Goal: Task Accomplishment & Management: Manage account settings

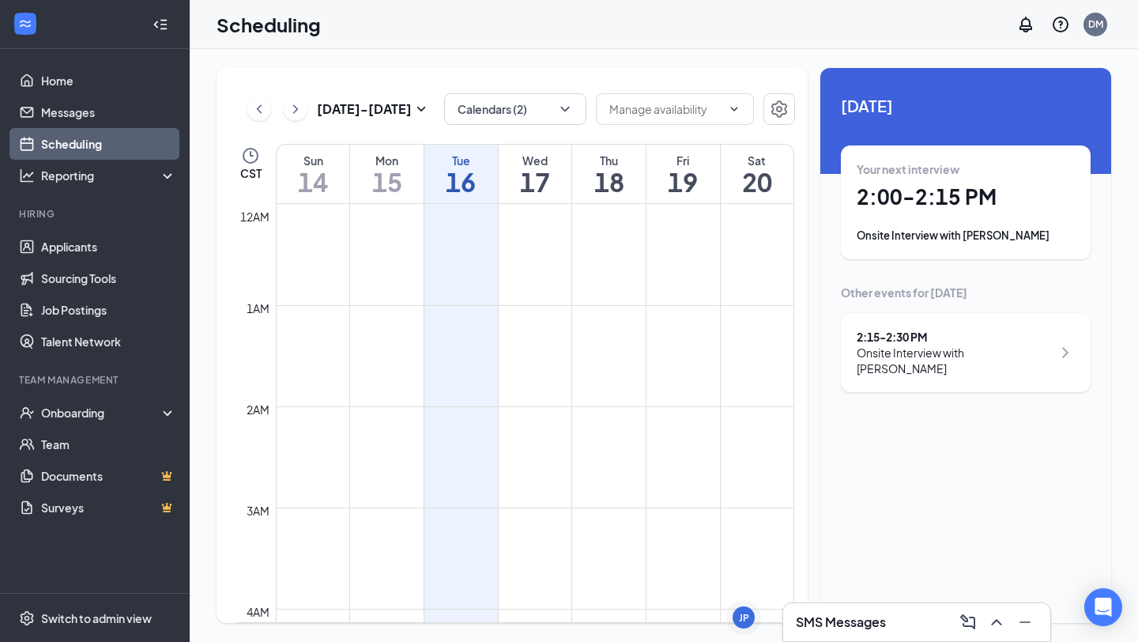
scroll to position [1333, 0]
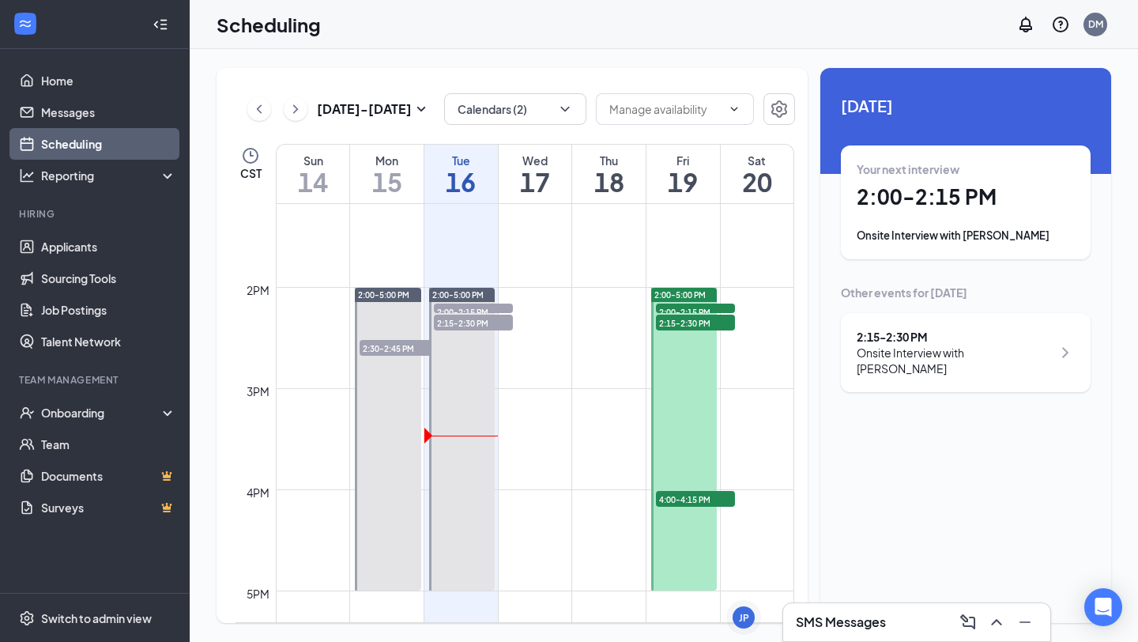
click at [857, 607] on div "SMS Messages" at bounding box center [916, 622] width 267 height 38
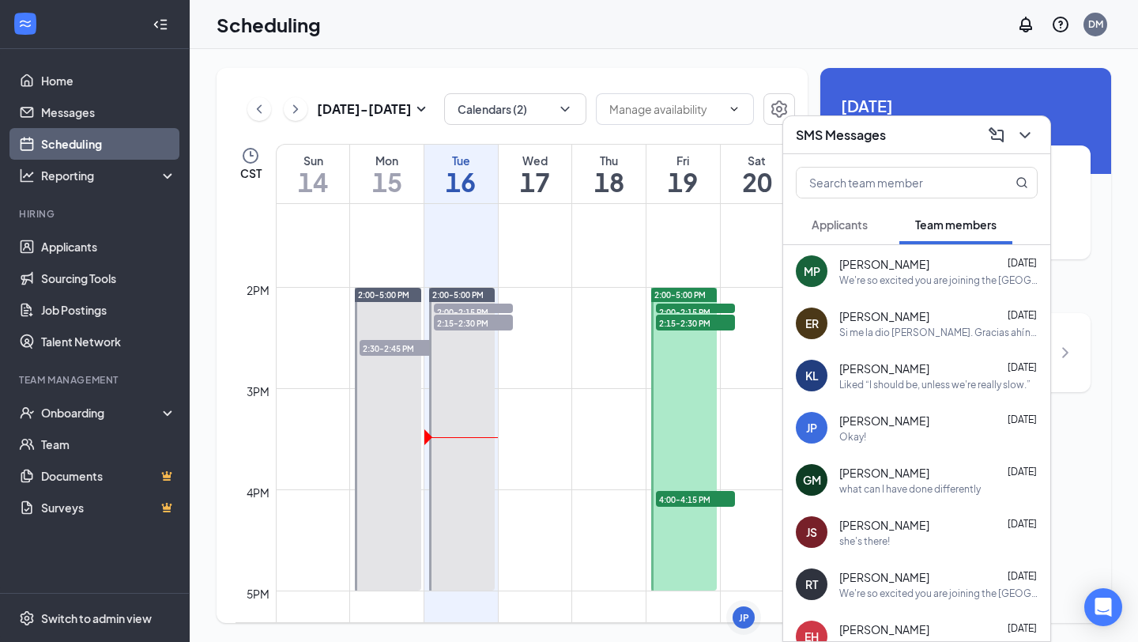
click at [864, 141] on h3 "SMS Messages" at bounding box center [841, 134] width 90 height 17
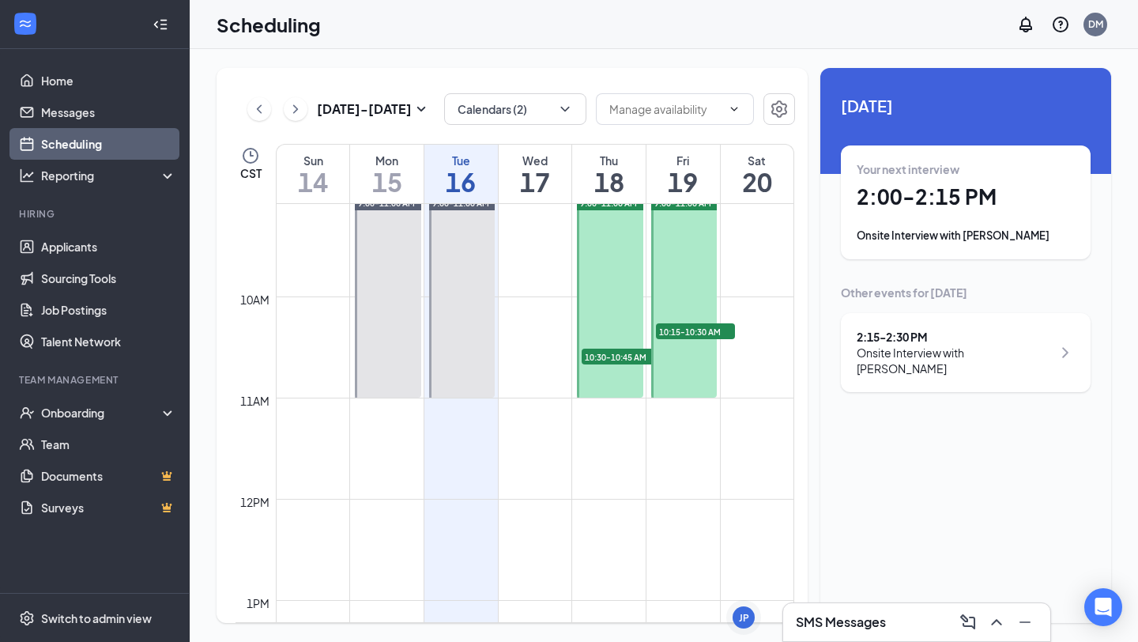
scroll to position [232, 0]
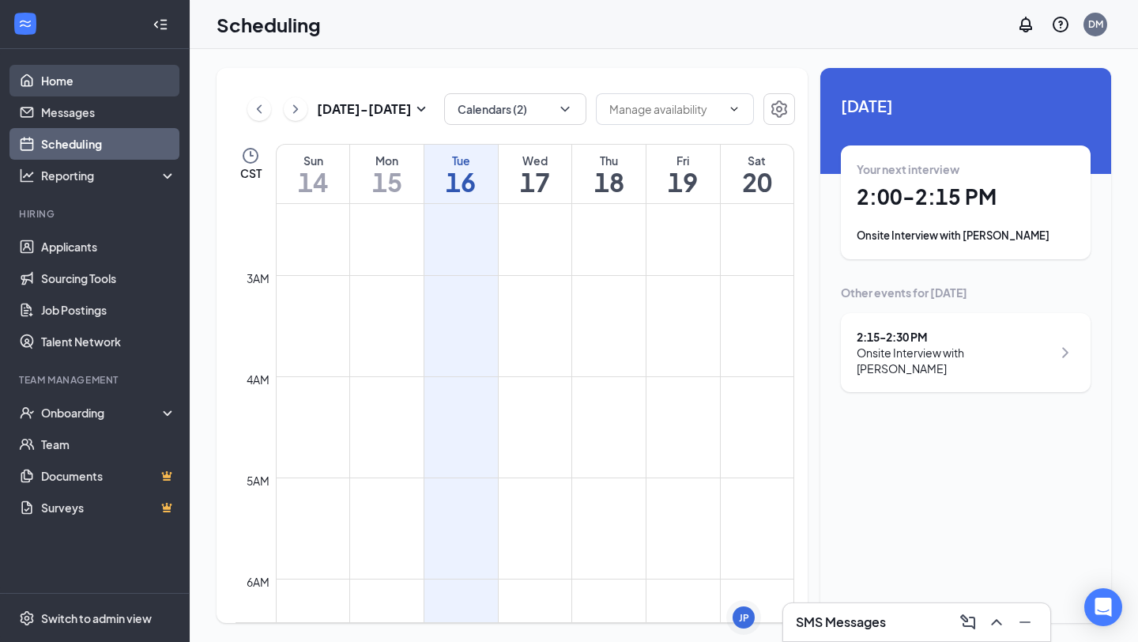
click at [133, 81] on link "Home" at bounding box center [108, 81] width 135 height 32
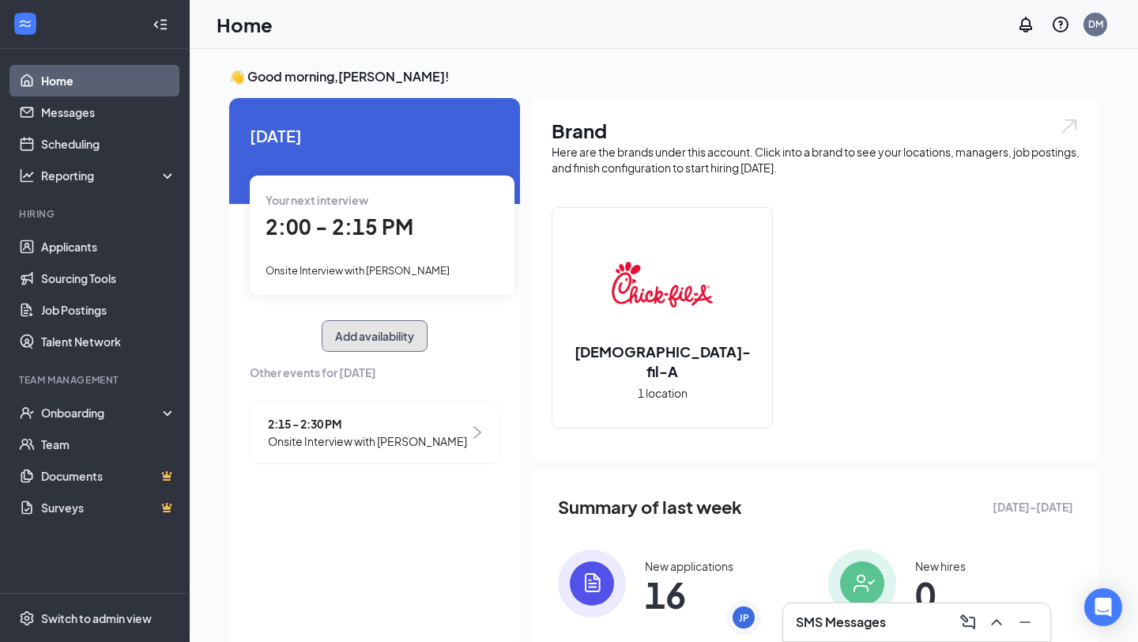
click at [364, 346] on button "Add availability" at bounding box center [375, 336] width 106 height 32
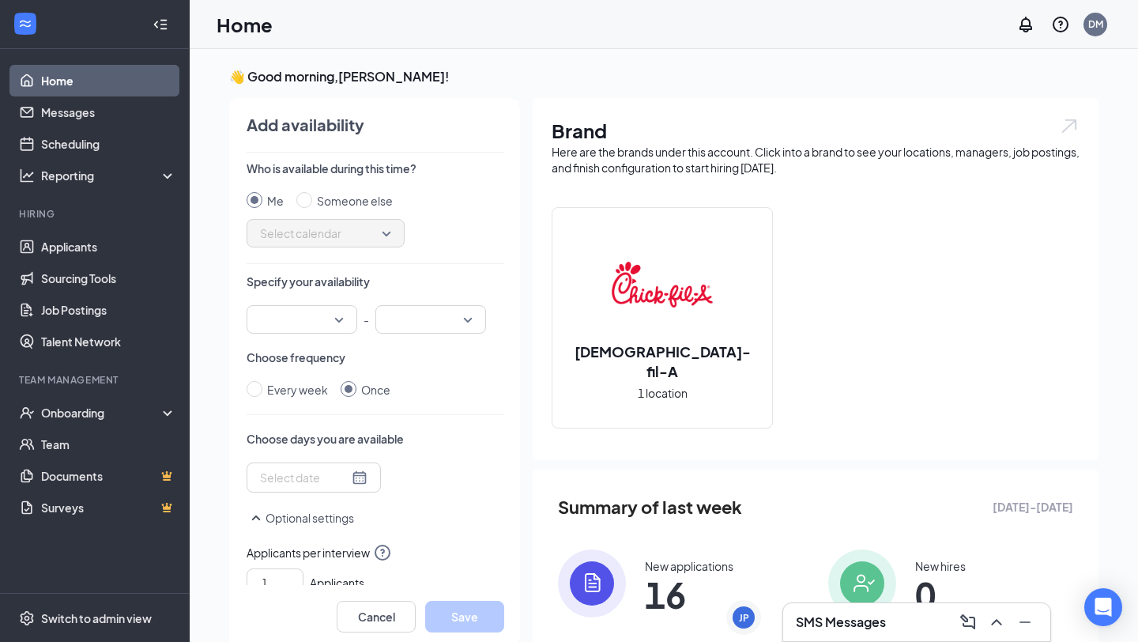
scroll to position [6, 0]
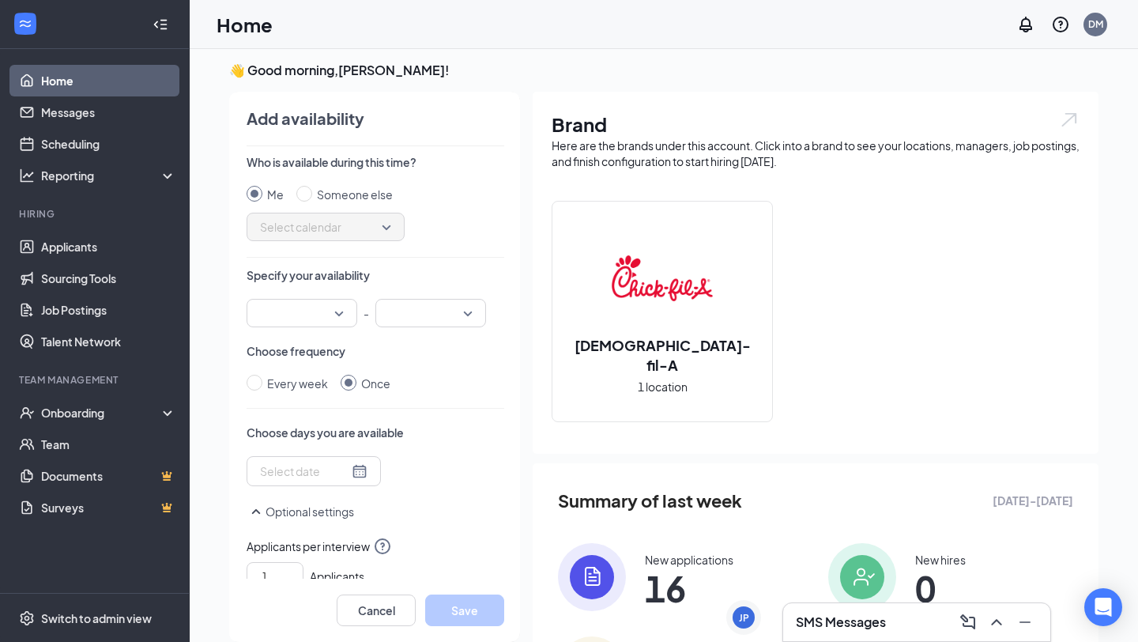
click at [149, 70] on link "Home" at bounding box center [108, 81] width 135 height 32
click at [166, 21] on div at bounding box center [161, 25] width 32 height 32
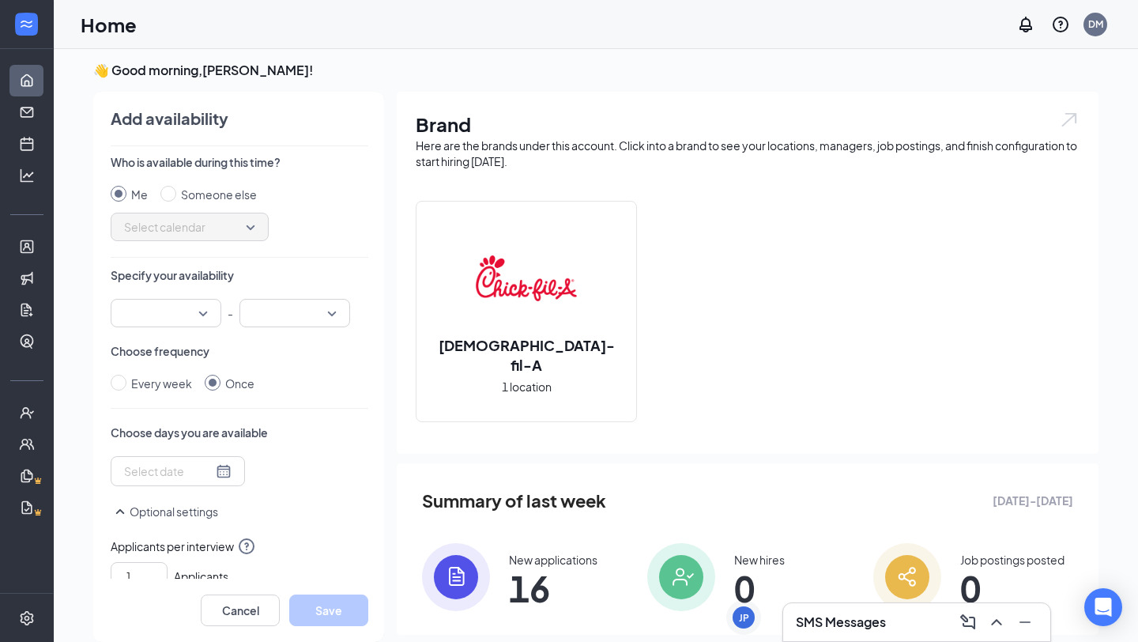
click at [9, 23] on div at bounding box center [26, 24] width 53 height 49
click at [13, 23] on div at bounding box center [27, 25] width 32 height 32
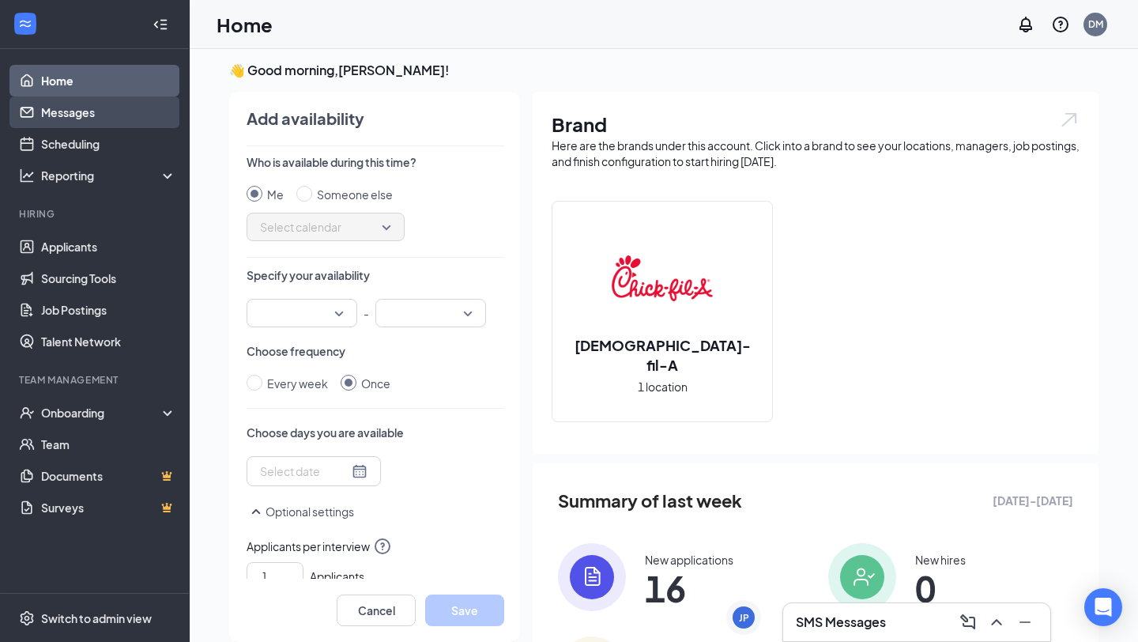
click at [103, 107] on link "Messages" at bounding box center [108, 112] width 135 height 32
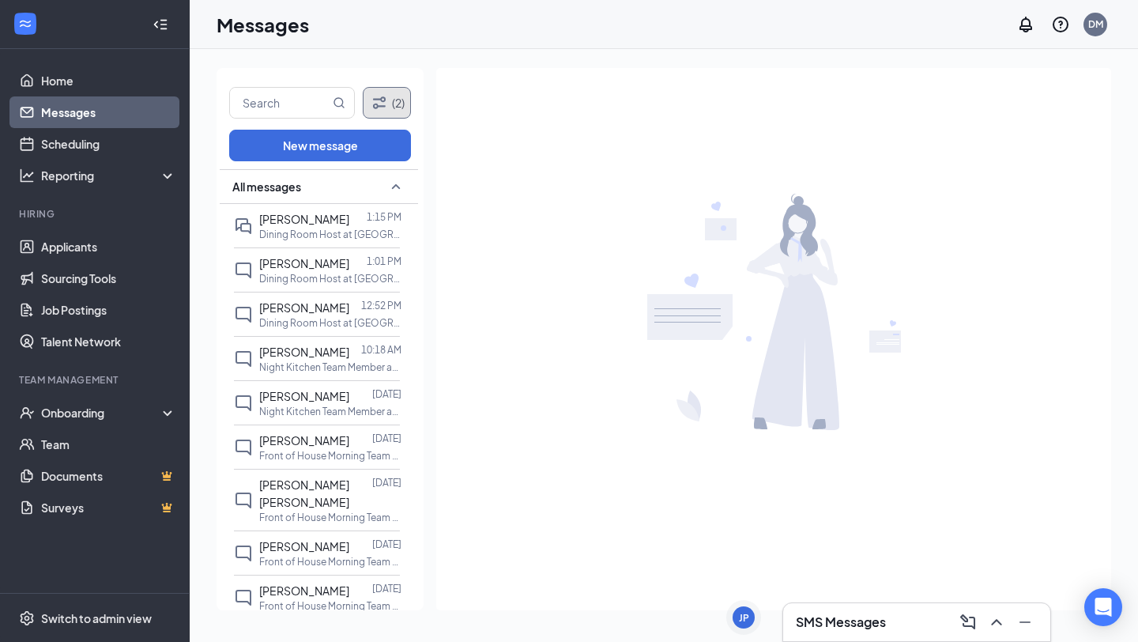
click at [378, 108] on icon "Filter" at bounding box center [379, 102] width 19 height 19
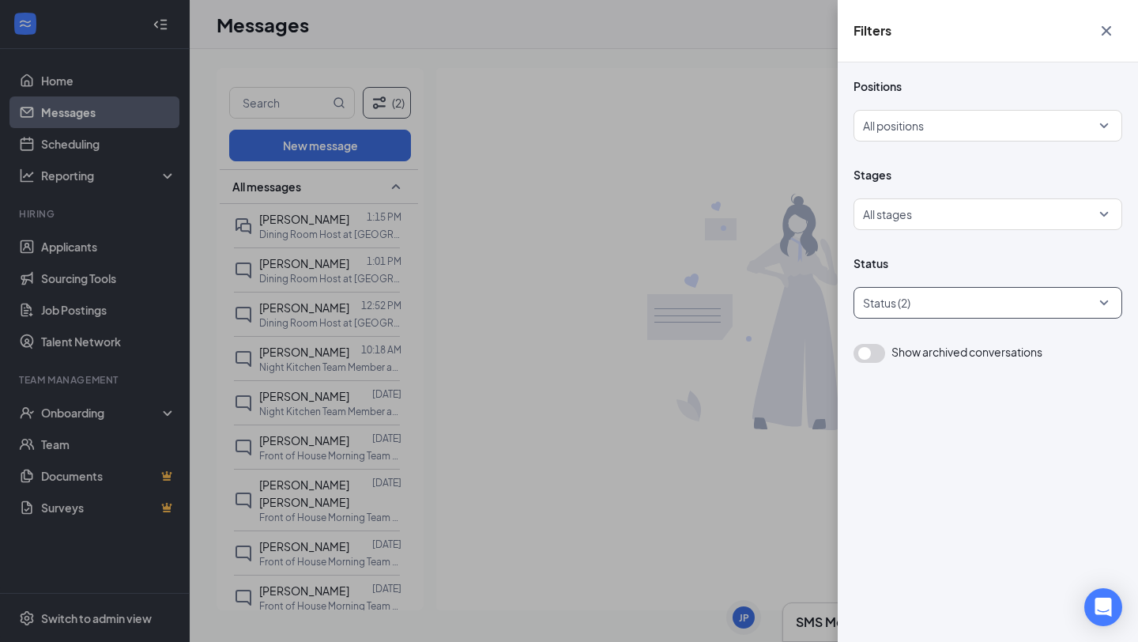
click at [989, 315] on div at bounding box center [979, 302] width 245 height 25
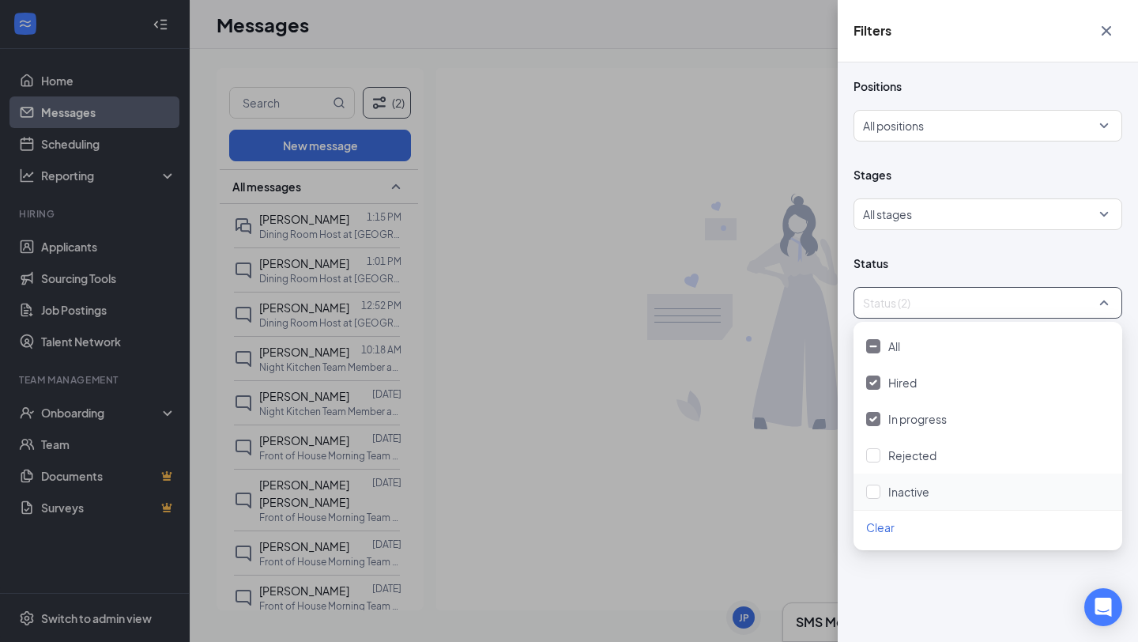
click at [926, 501] on div "Inactive" at bounding box center [987, 491] width 269 height 36
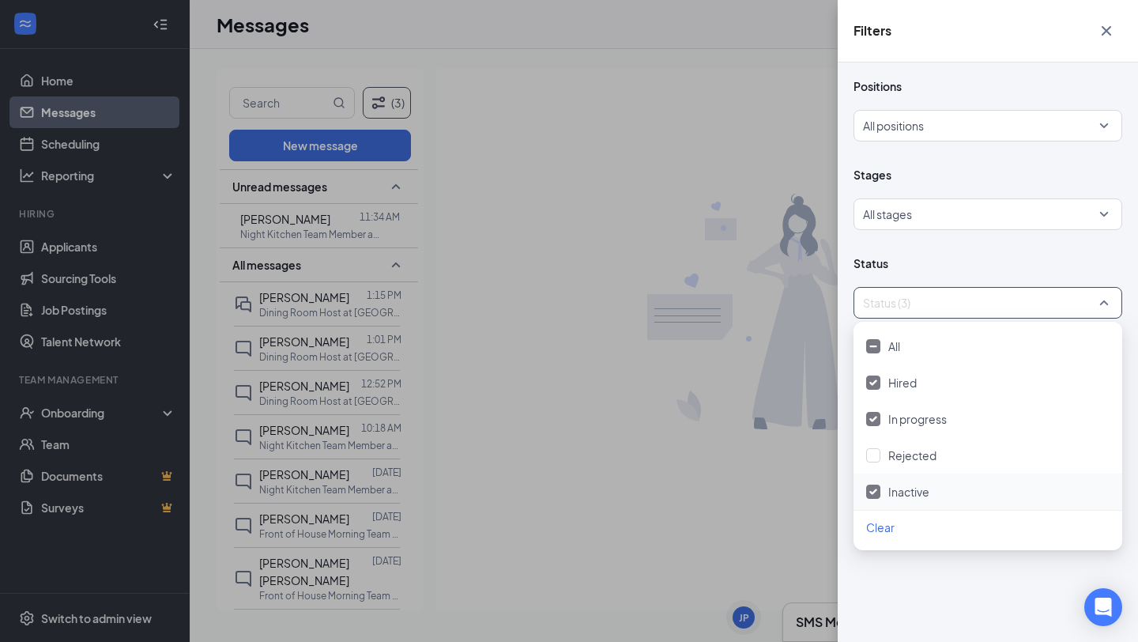
click at [800, 499] on div "Filters Positions All positions Stages All stages Status Status (3) Show archiv…" at bounding box center [569, 321] width 1138 height 642
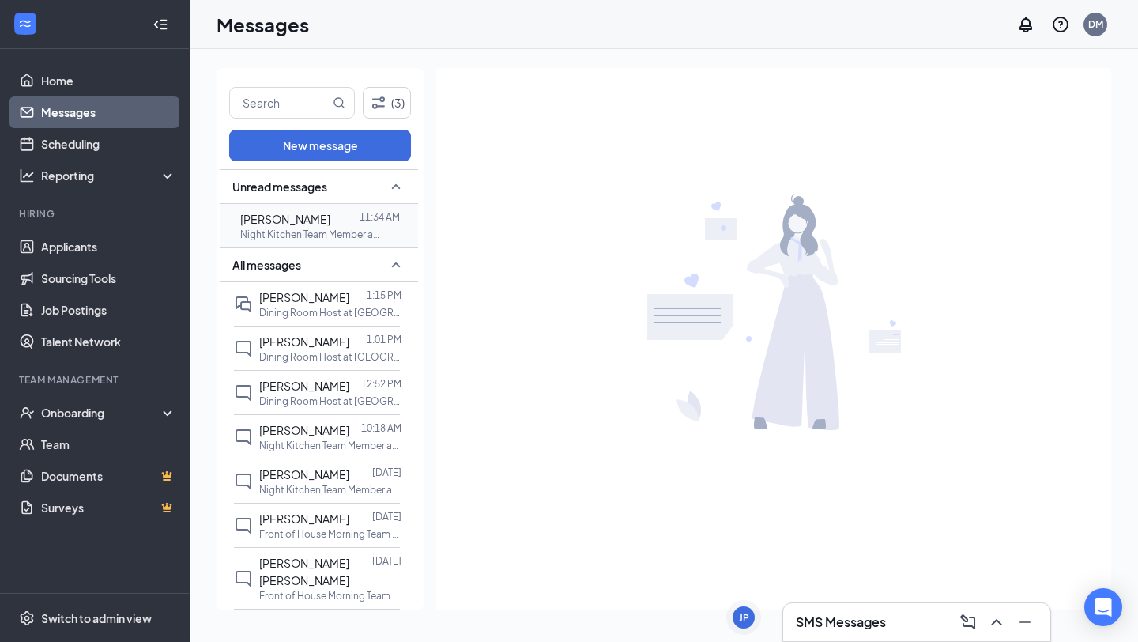
click at [393, 225] on div "11:34 AM" at bounding box center [380, 218] width 40 height 17
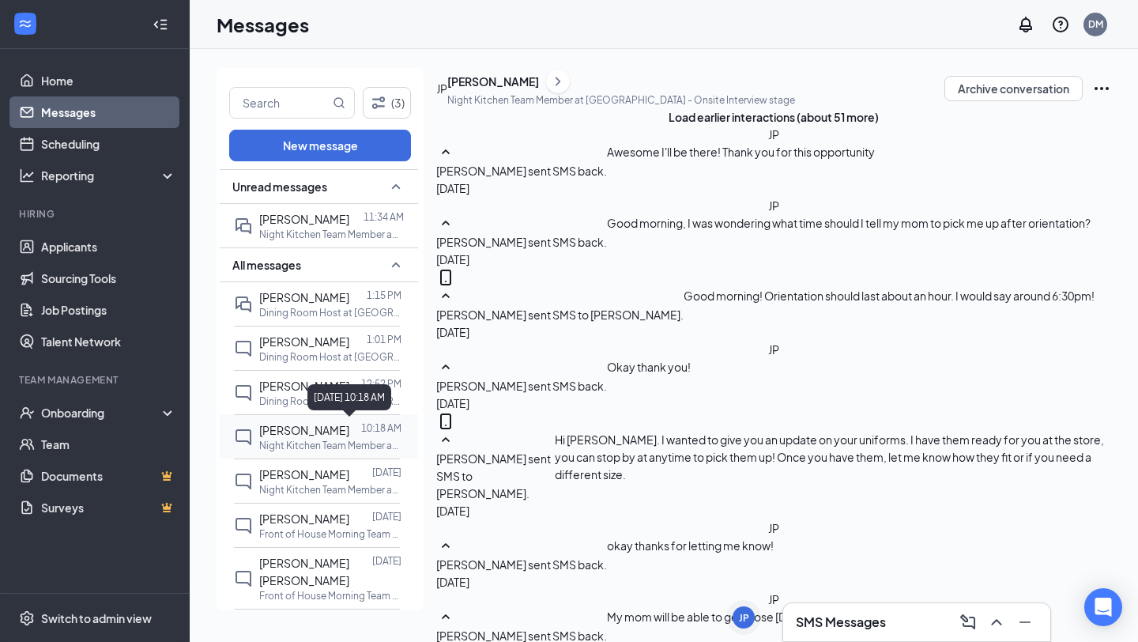
scroll to position [715, 0]
click at [93, 89] on link "Home" at bounding box center [108, 81] width 135 height 32
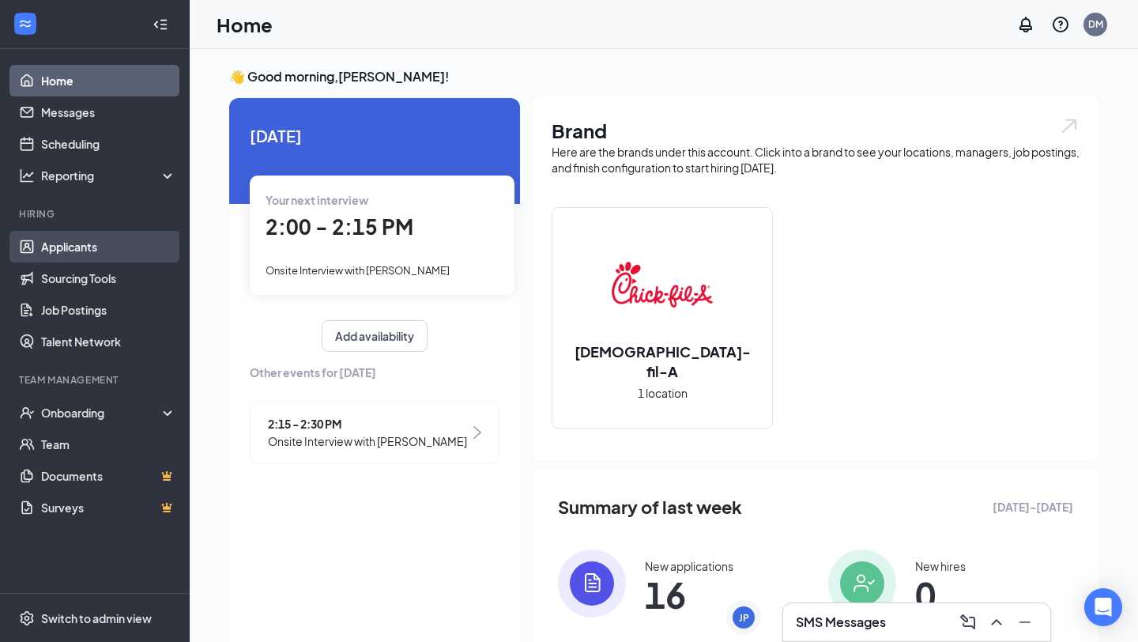
click at [93, 247] on link "Applicants" at bounding box center [108, 247] width 135 height 32
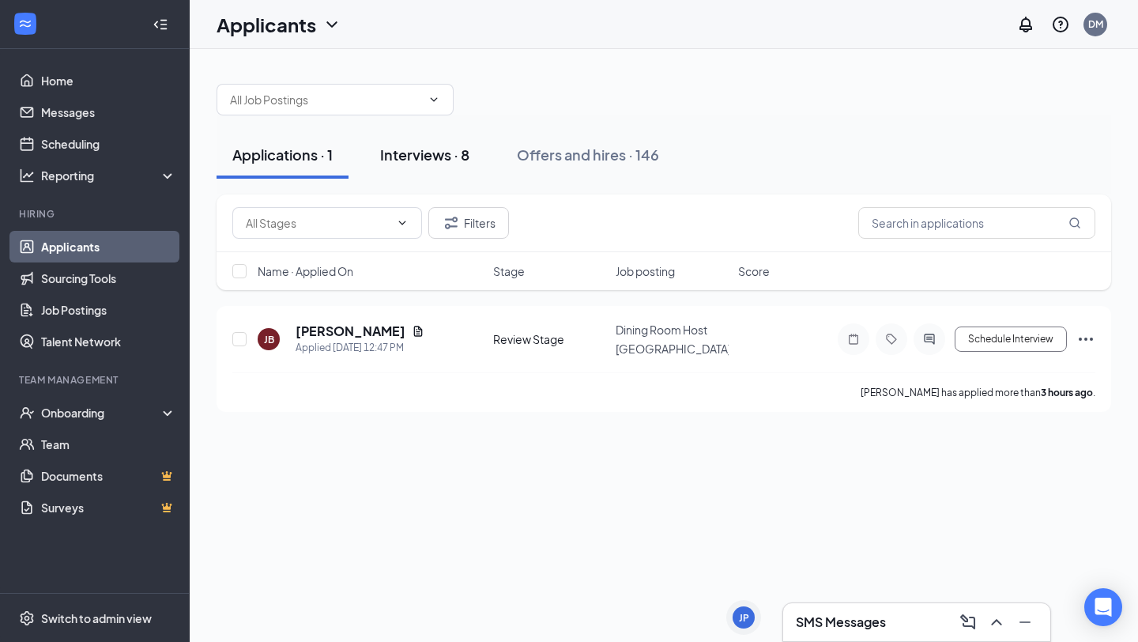
click at [423, 154] on div "Interviews · 8" at bounding box center [424, 155] width 89 height 20
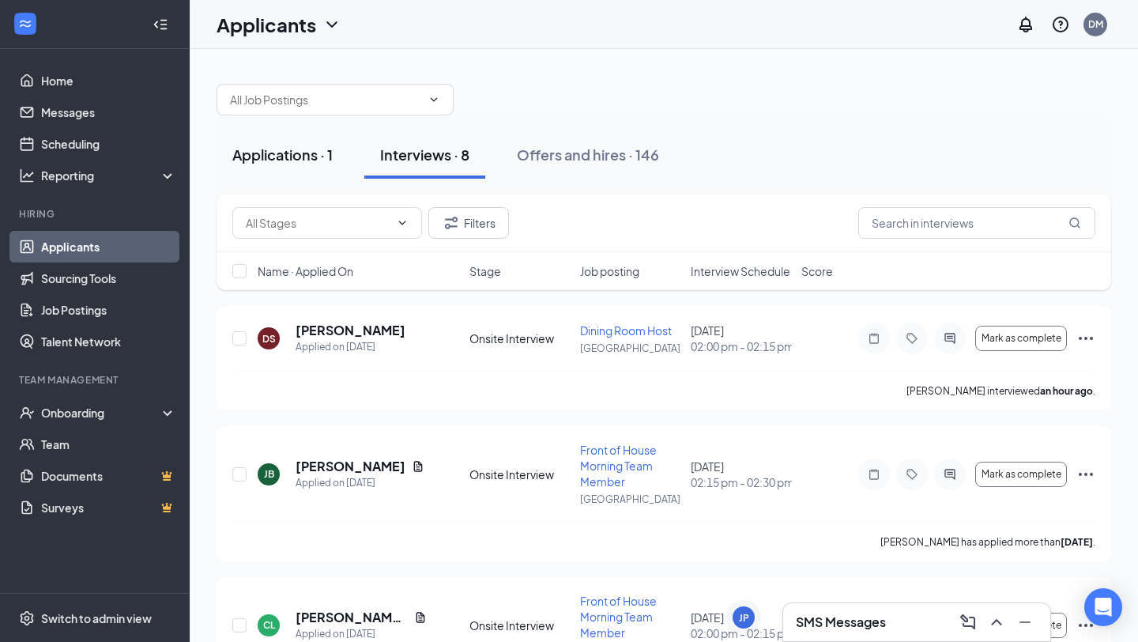
click at [291, 168] on button "Applications · 1" at bounding box center [283, 154] width 132 height 47
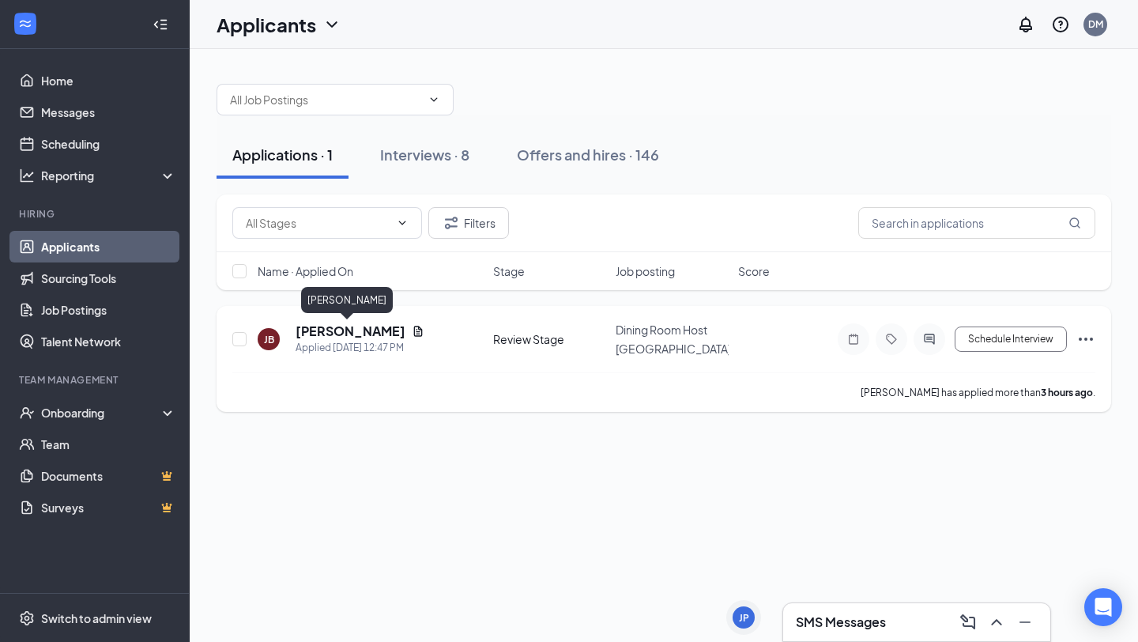
click at [336, 330] on h5 "[PERSON_NAME]" at bounding box center [351, 330] width 110 height 17
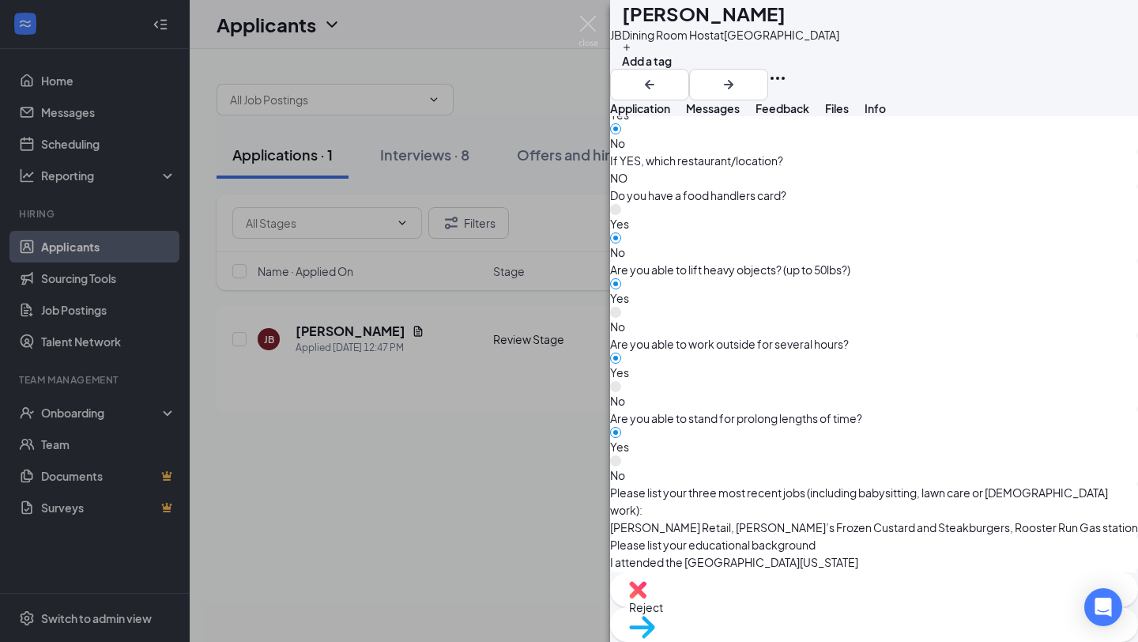
scroll to position [877, 0]
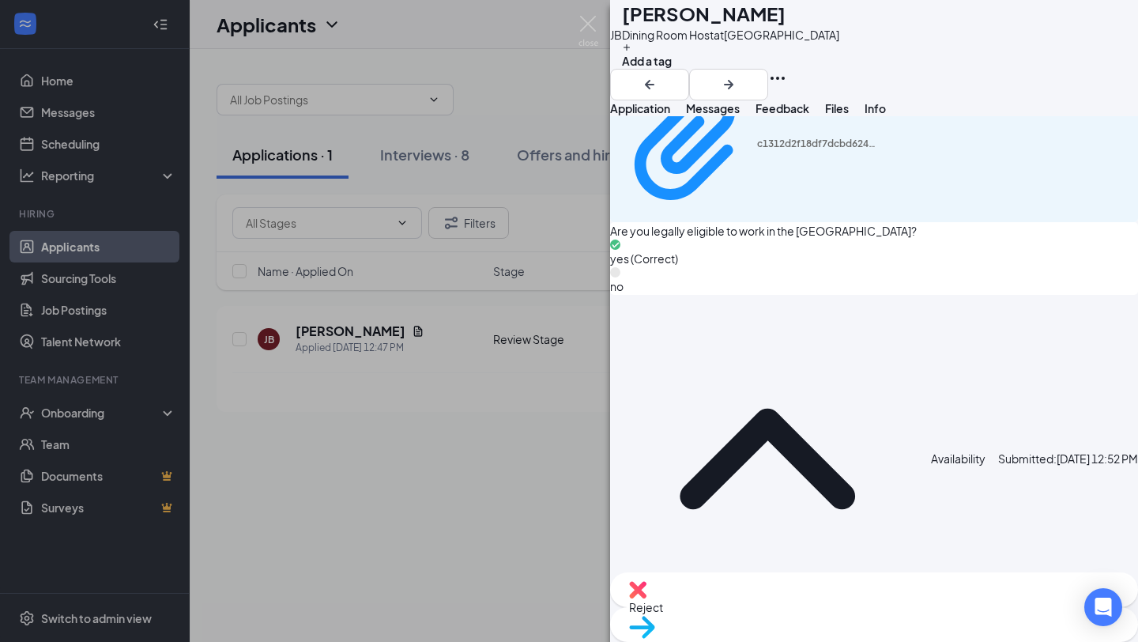
scroll to position [1402, 0]
click at [898, 610] on div "Move to stage" at bounding box center [874, 624] width 528 height 35
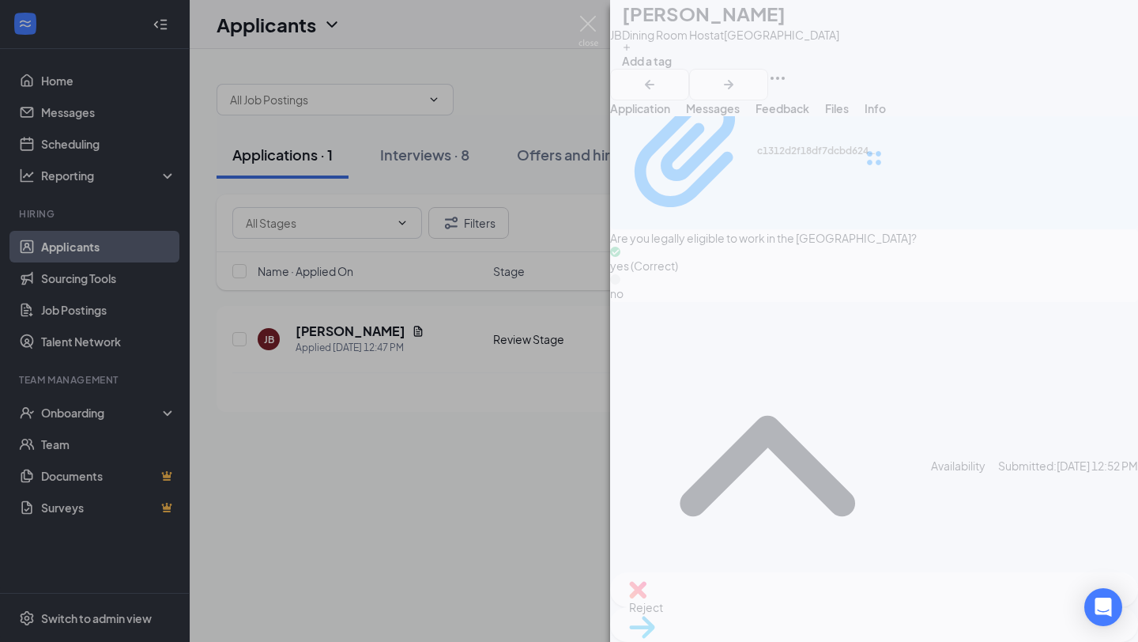
type input "Onsite Interview (next stage)"
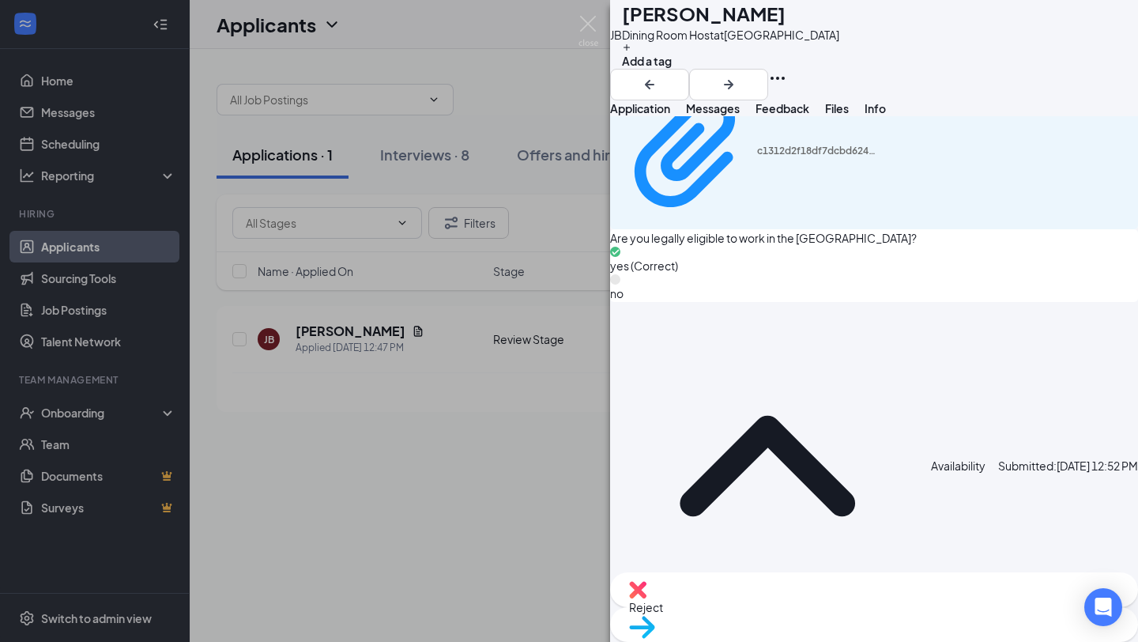
click at [602, 18] on div "[PERSON_NAME] JaVyne [PERSON_NAME] Dining Room Host at [GEOGRAPHIC_DATA] Add a …" at bounding box center [569, 321] width 1138 height 642
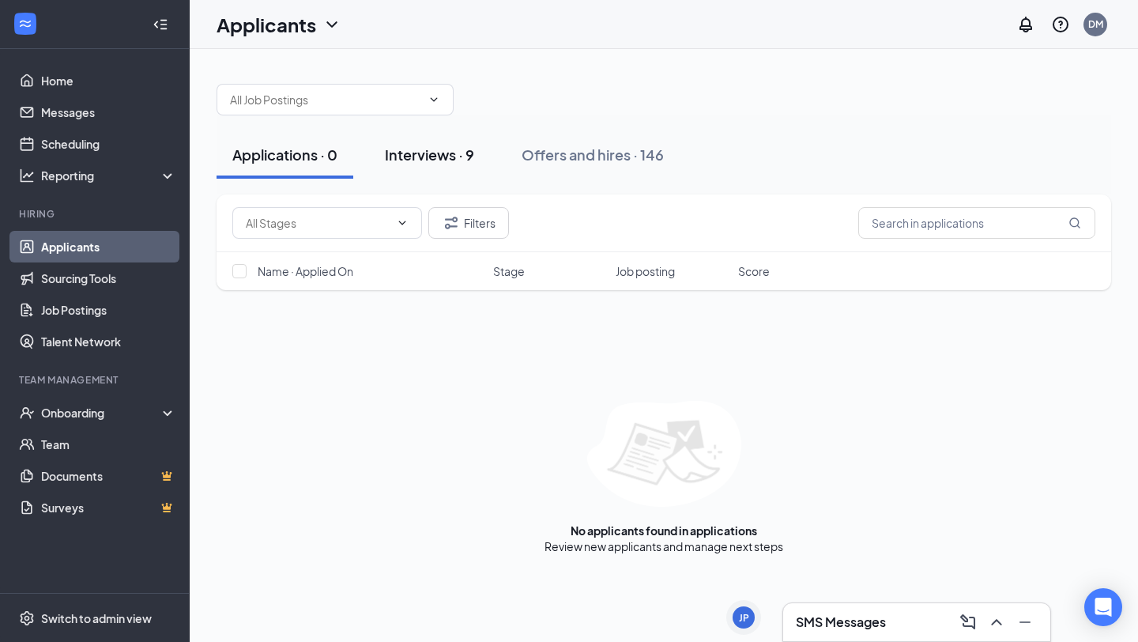
click at [457, 153] on div "Interviews · 9" at bounding box center [429, 155] width 89 height 20
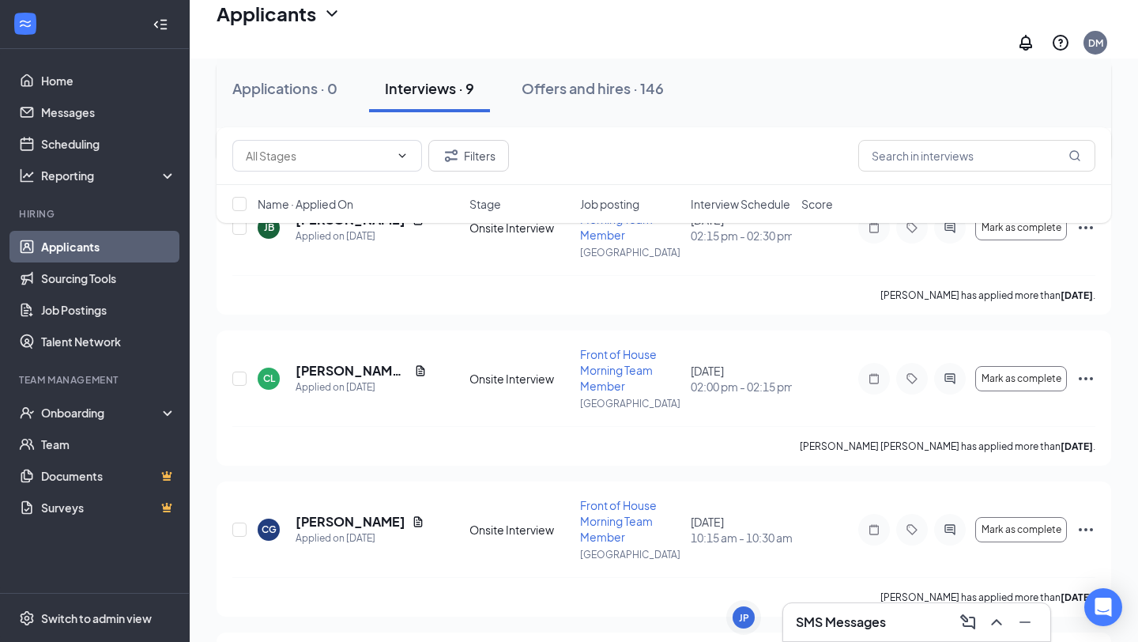
scroll to position [379, 0]
